Goal: Navigation & Orientation: Find specific page/section

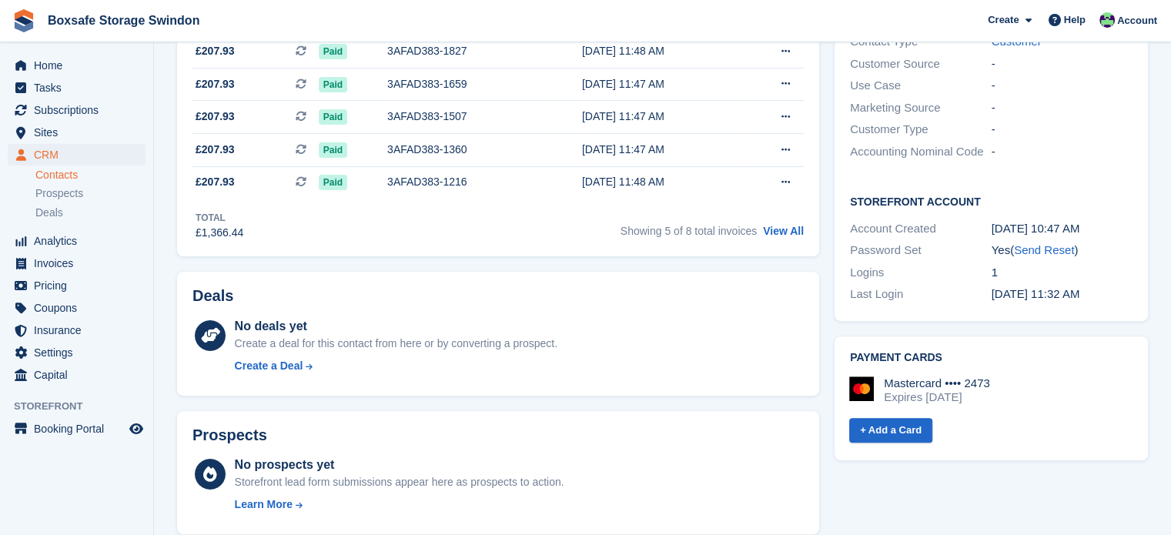
scroll to position [38, 0]
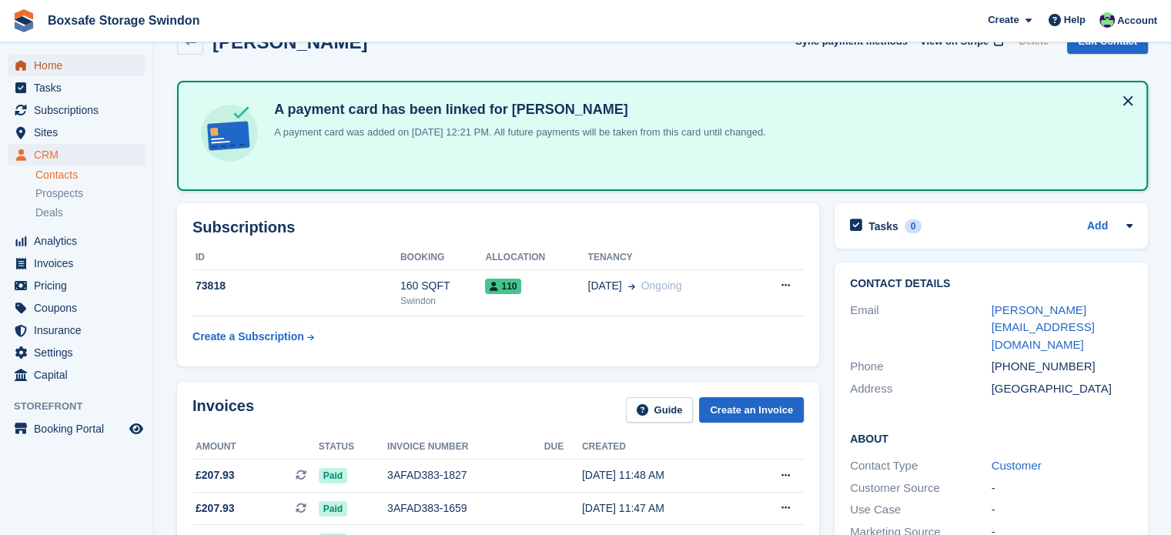
click at [65, 75] on span "Home" at bounding box center [80, 66] width 92 height 22
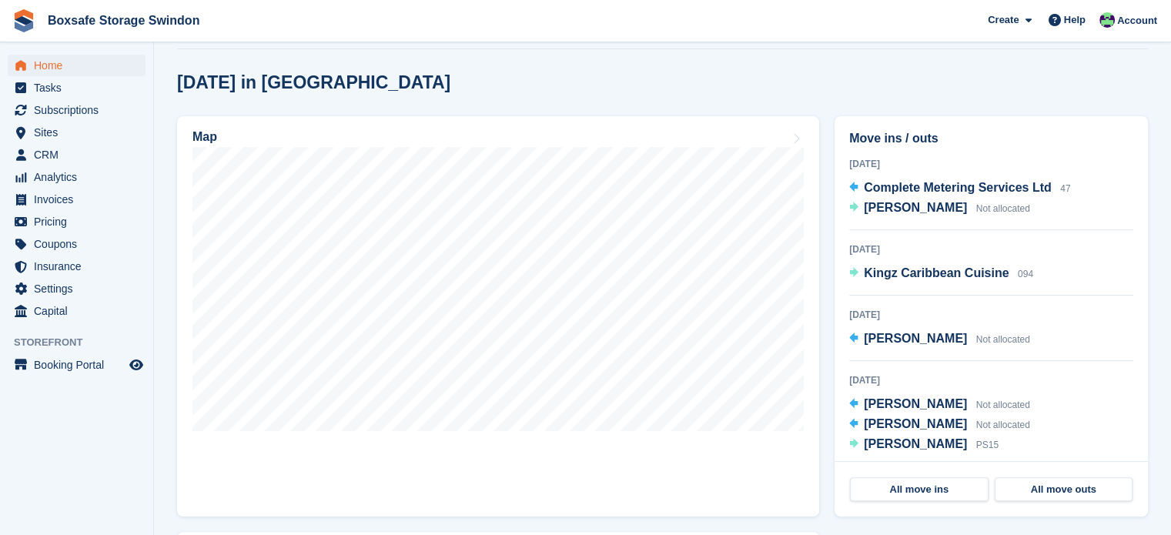
scroll to position [480, 0]
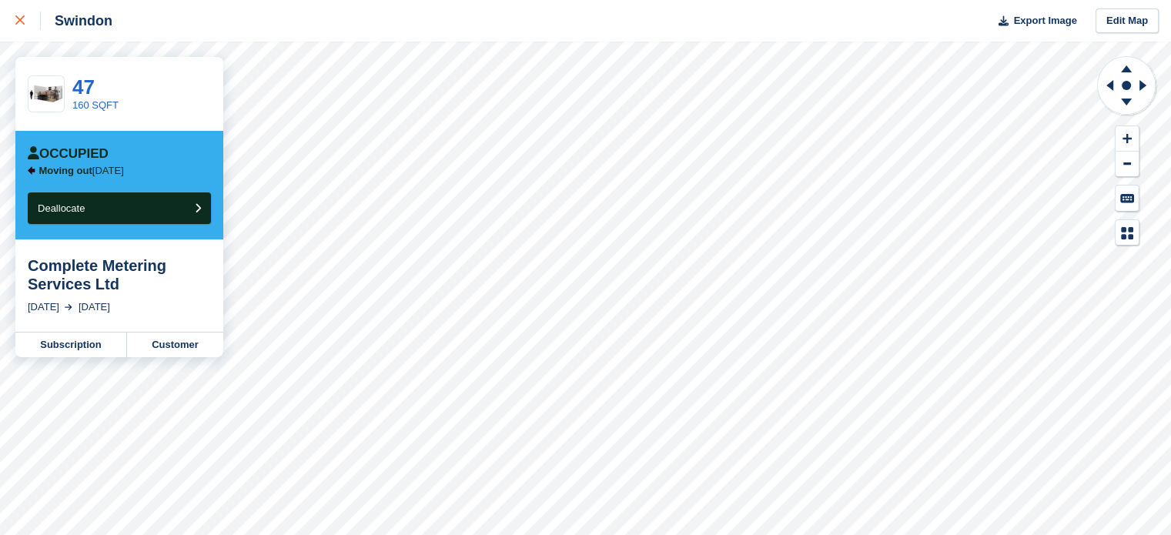
click at [21, 18] on icon at bounding box center [19, 19] width 9 height 9
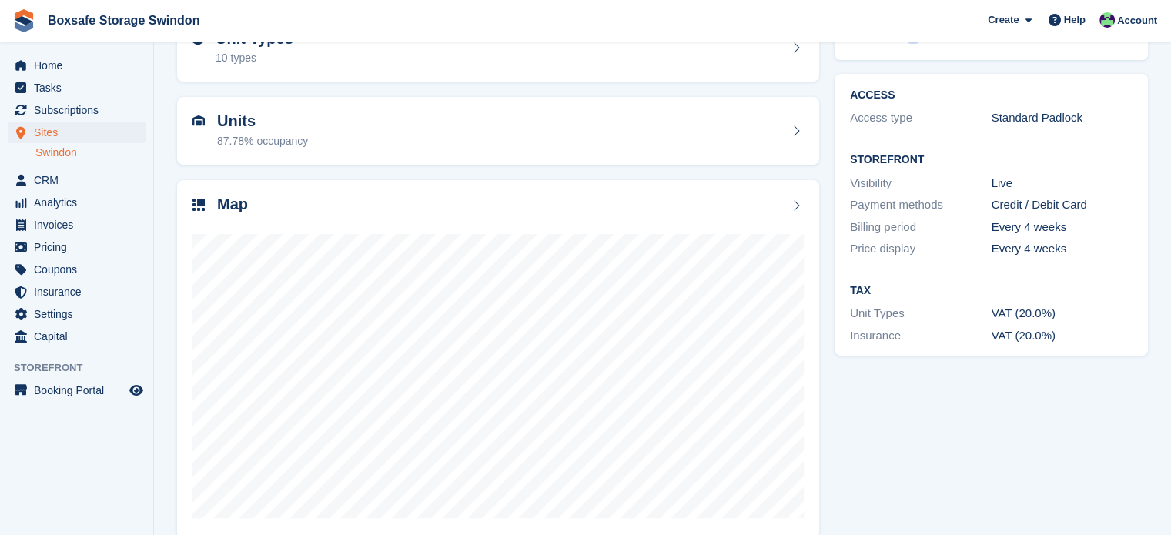
scroll to position [121, 0]
